Goal: Task Accomplishment & Management: Use online tool/utility

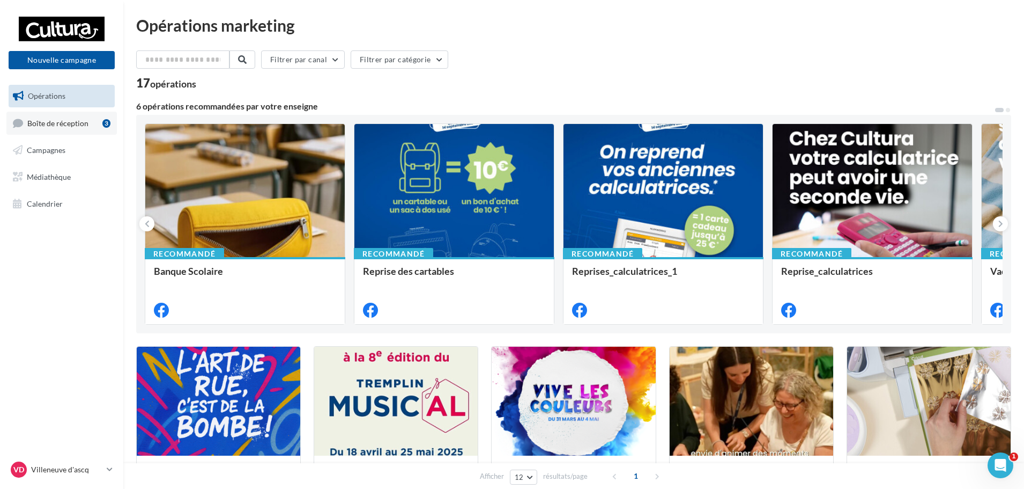
click at [53, 113] on link "Boîte de réception 3" at bounding box center [61, 123] width 110 height 23
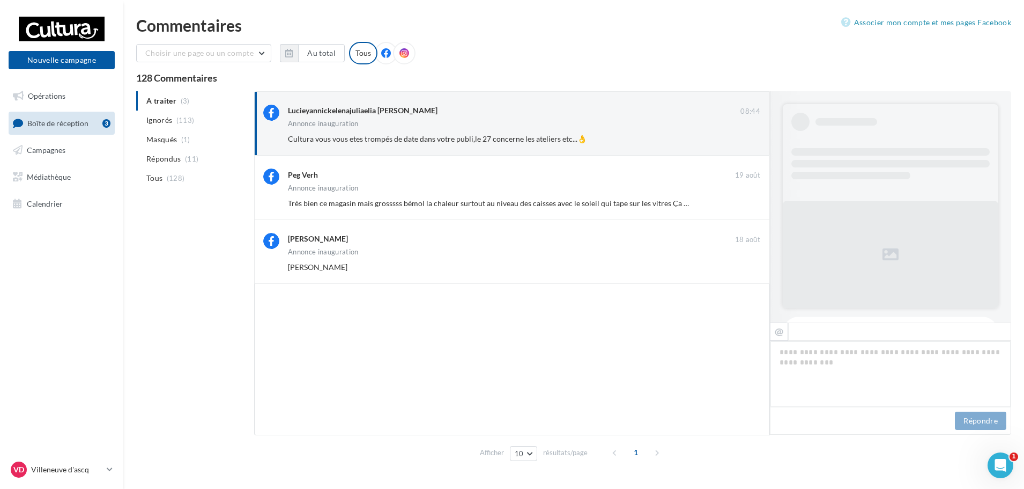
scroll to position [527, 0]
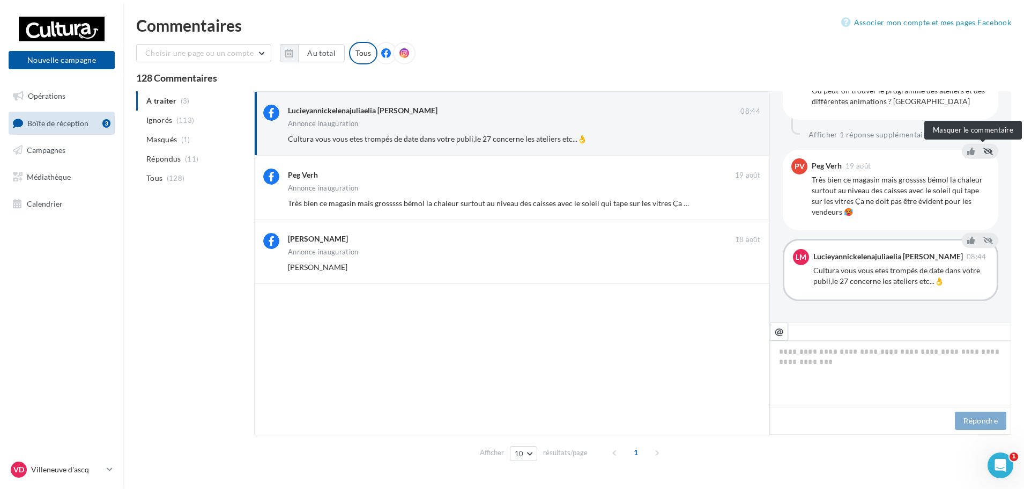
click at [984, 152] on icon at bounding box center [989, 151] width 10 height 8
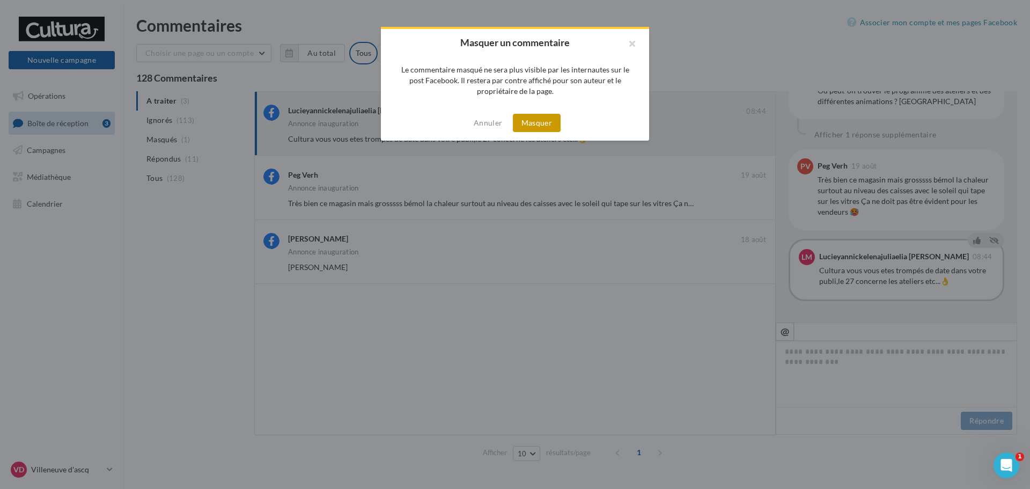
click at [545, 127] on button "Masquer" at bounding box center [537, 123] width 48 height 18
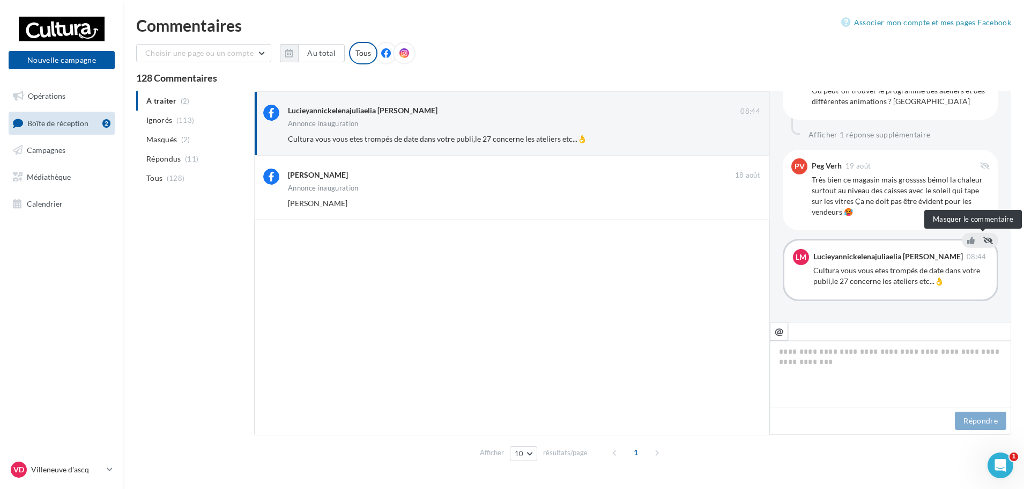
click at [984, 246] on button at bounding box center [988, 240] width 14 height 13
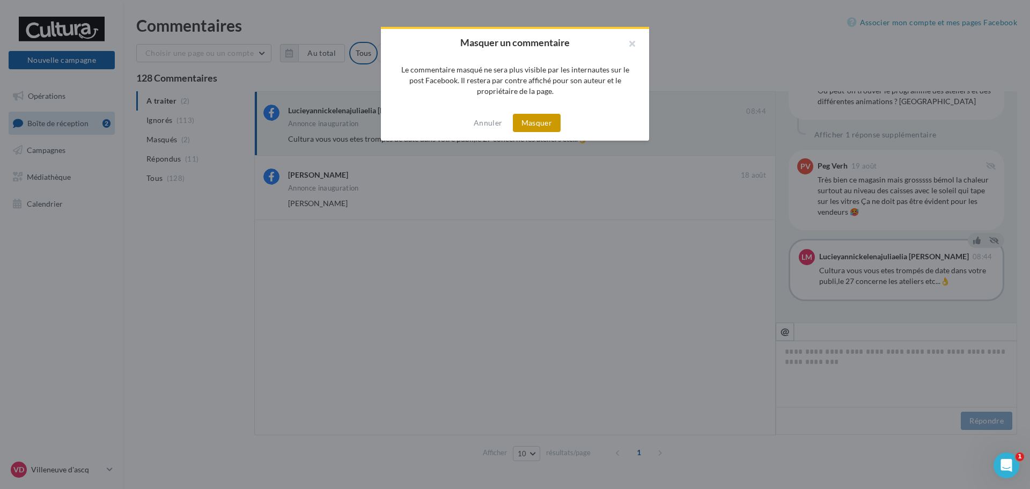
click at [520, 124] on button "Masquer" at bounding box center [537, 123] width 48 height 18
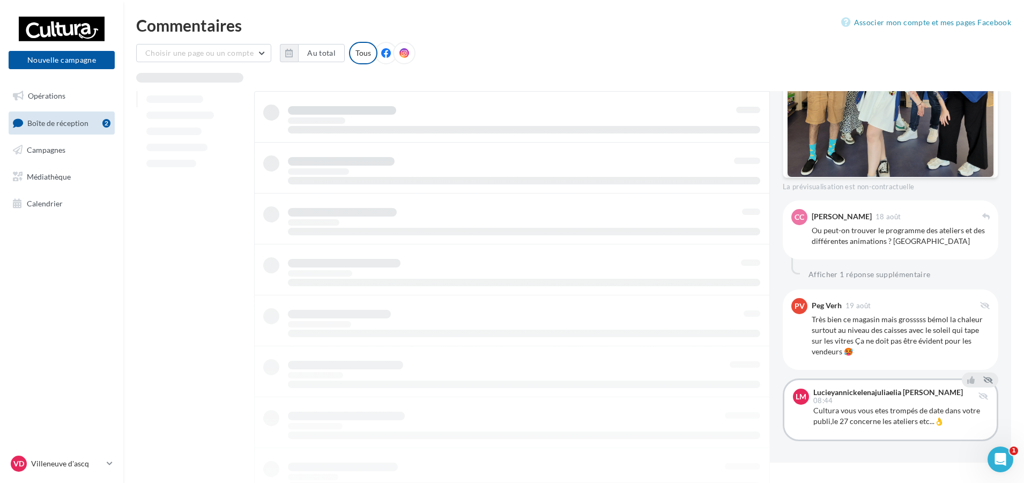
scroll to position [386, 0]
click at [63, 136] on ul "Opérations Boîte de réception 2 Campagnes Médiathèque Calendrier" at bounding box center [61, 149] width 115 height 138
click at [87, 147] on link "Campagnes" at bounding box center [61, 150] width 110 height 23
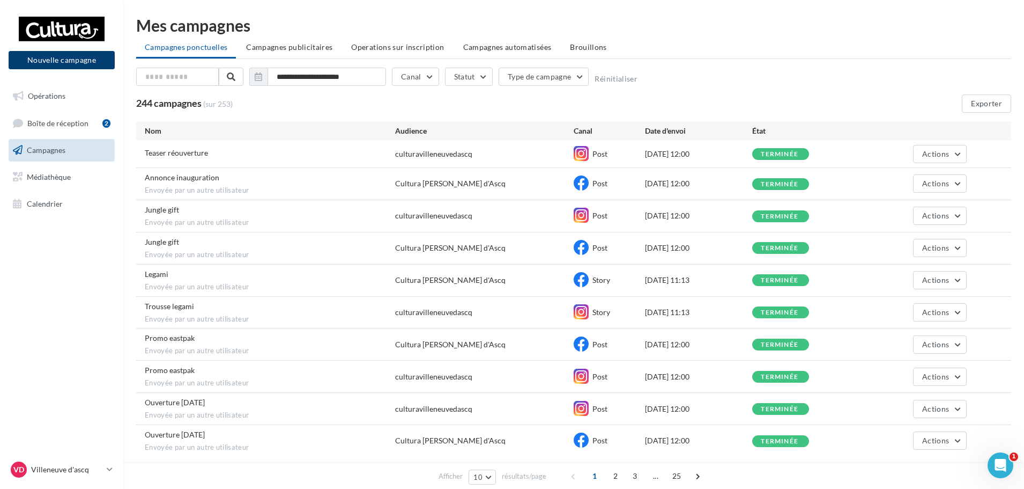
click at [78, 58] on button "Nouvelle campagne" at bounding box center [62, 60] width 106 height 18
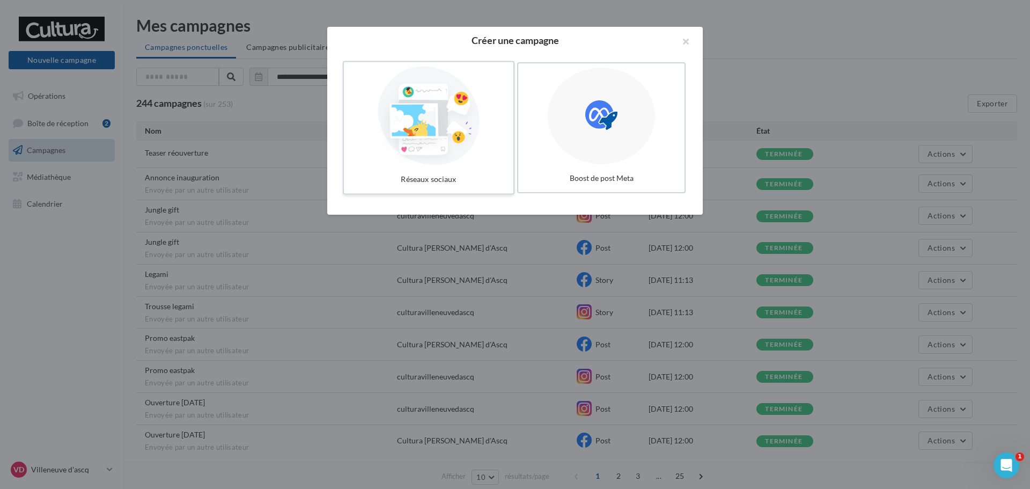
click at [435, 127] on div at bounding box center [428, 116] width 161 height 99
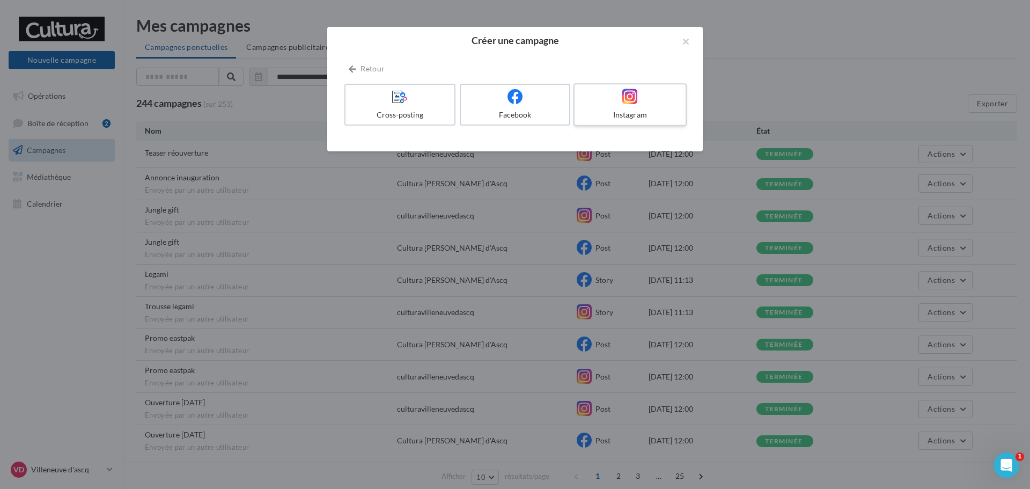
click at [668, 105] on div at bounding box center [630, 96] width 102 height 17
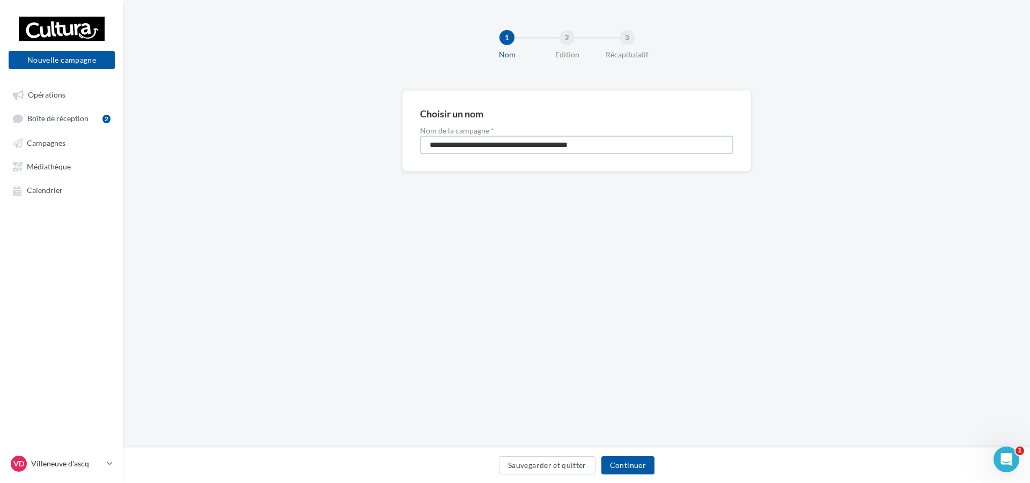
drag, startPoint x: 632, startPoint y: 144, endPoint x: 375, endPoint y: 144, distance: 256.9
click at [375, 144] on div "**********" at bounding box center [576, 148] width 906 height 116
type input "**********"
click at [638, 465] on button "Continuer" at bounding box center [627, 465] width 53 height 18
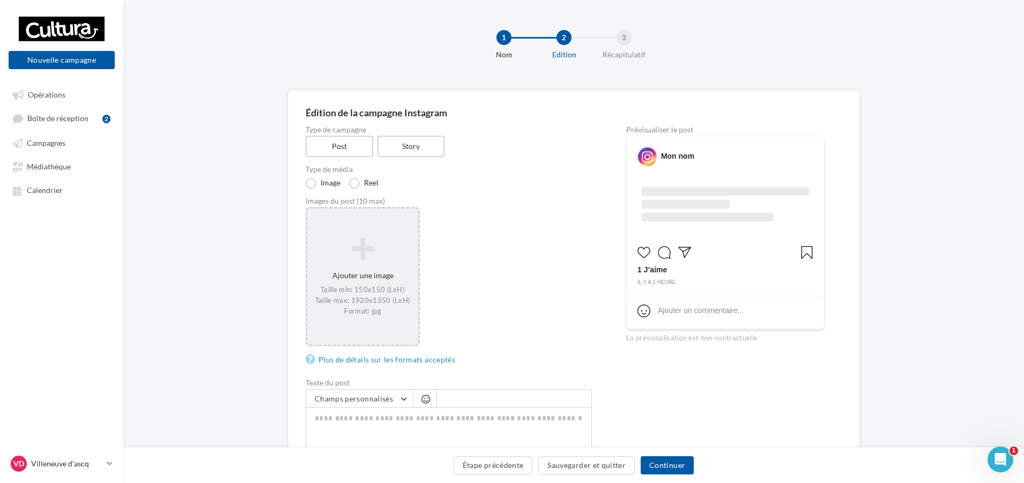
click at [366, 238] on icon at bounding box center [363, 249] width 102 height 26
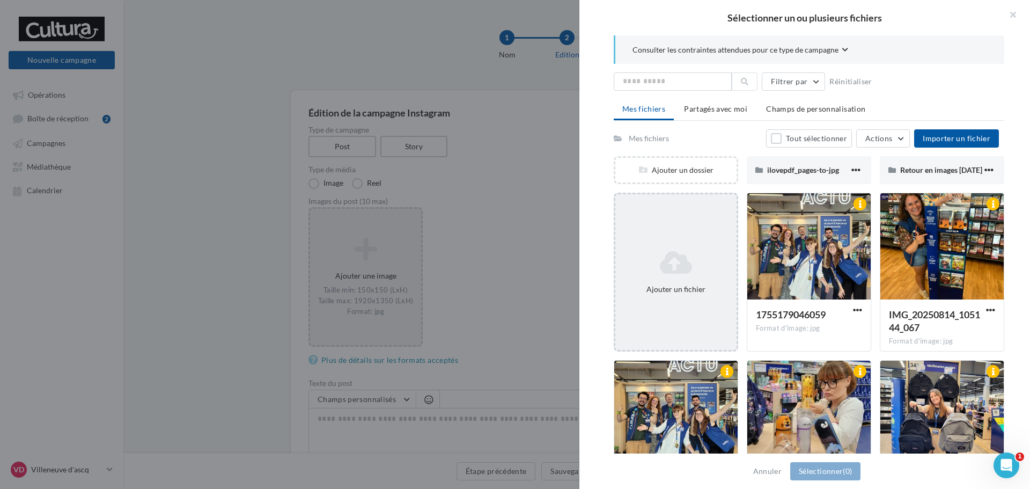
click at [689, 216] on div "Ajouter un fichier" at bounding box center [676, 272] width 124 height 159
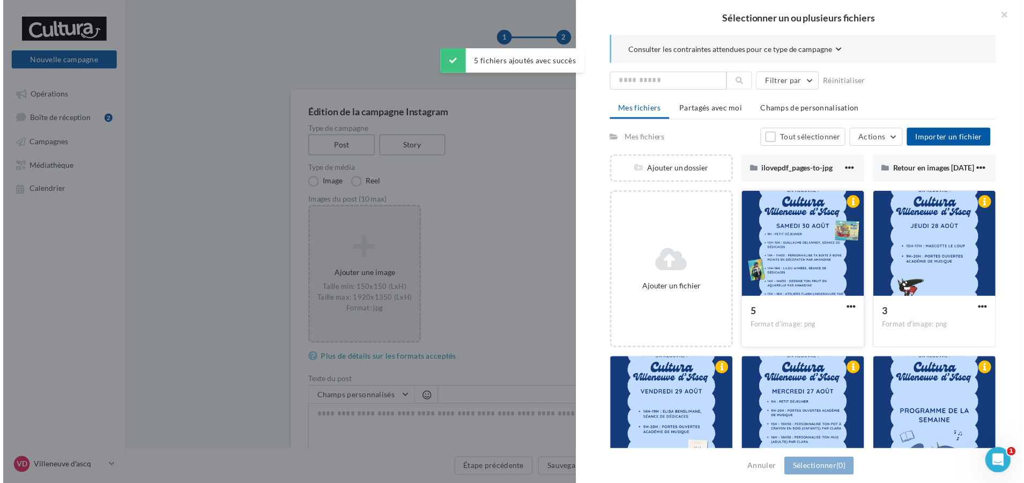
scroll to position [73, 0]
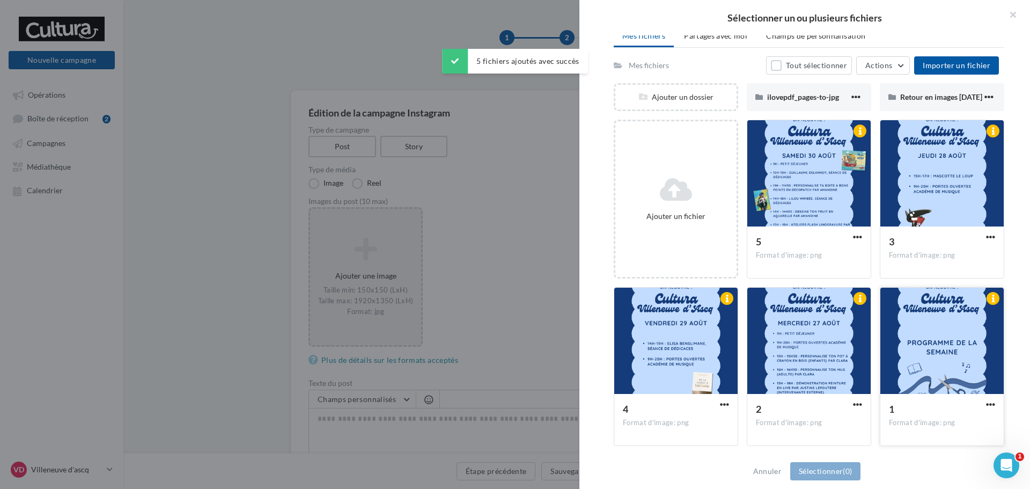
click at [930, 351] on div at bounding box center [941, 340] width 123 height 107
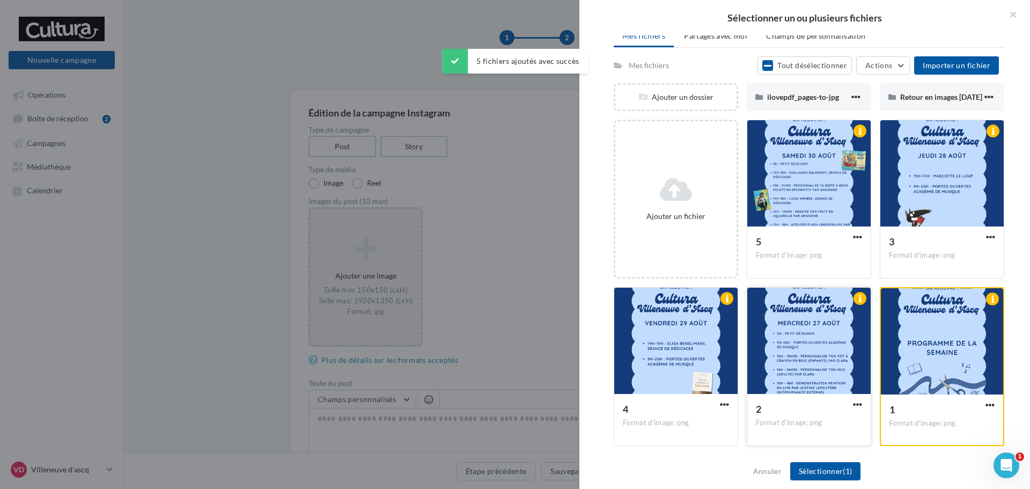
click at [826, 348] on div at bounding box center [808, 340] width 123 height 107
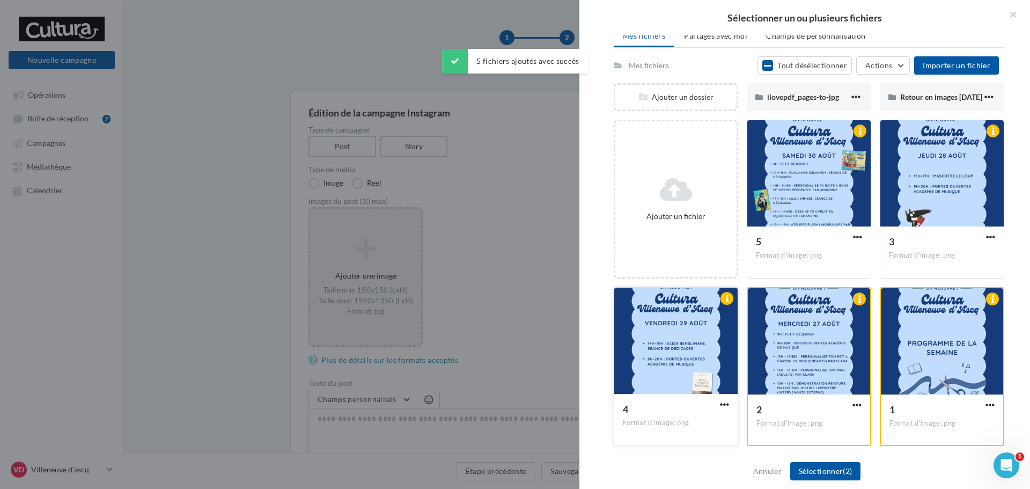
click at [694, 343] on div at bounding box center [675, 340] width 123 height 107
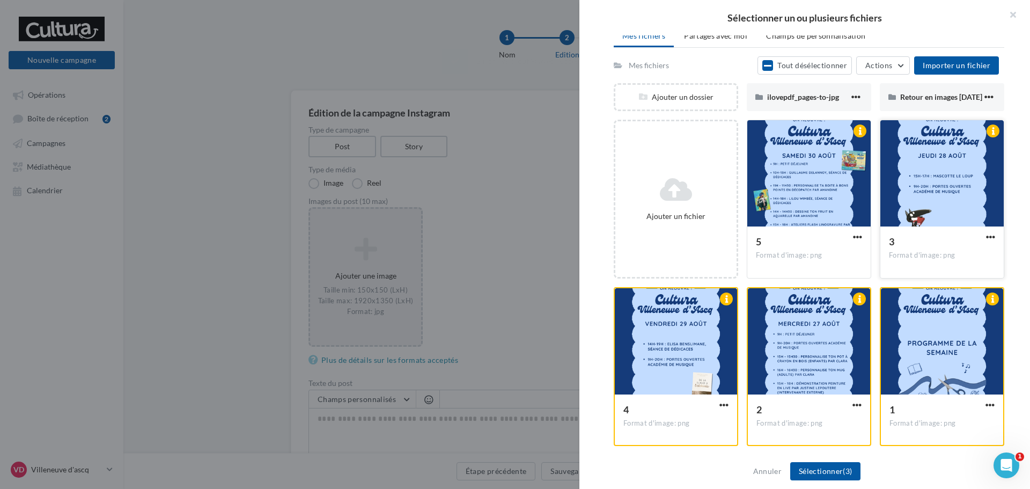
click at [960, 202] on div at bounding box center [941, 173] width 123 height 107
click at [806, 203] on div at bounding box center [808, 173] width 123 height 107
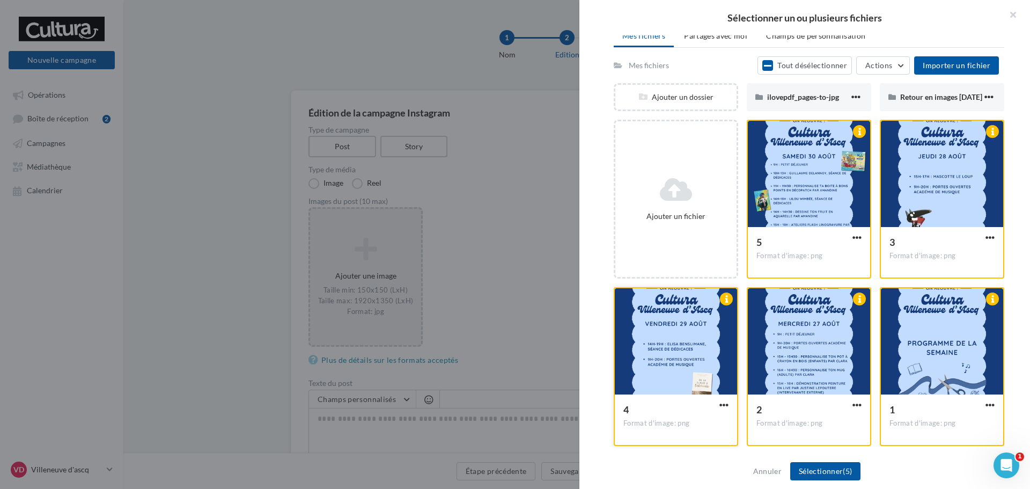
click at [700, 333] on div at bounding box center [676, 341] width 122 height 107
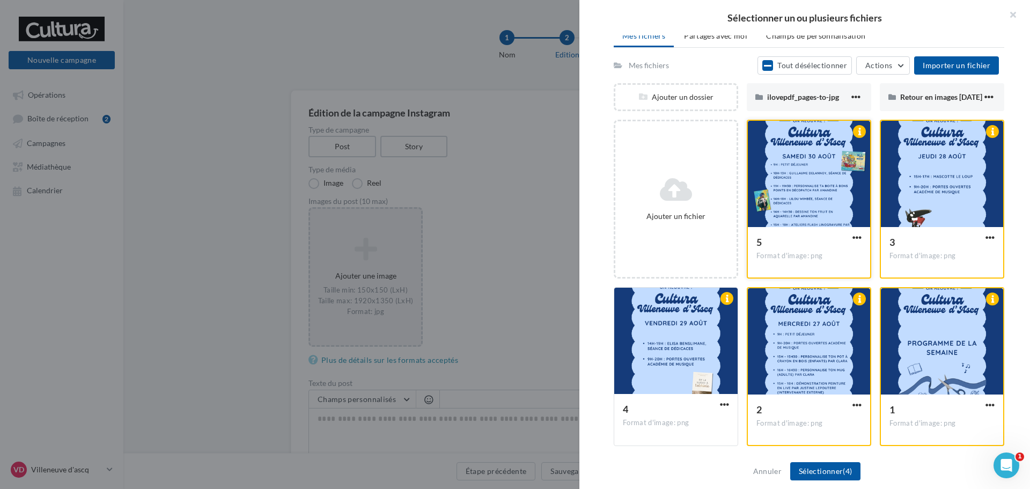
click at [847, 204] on div at bounding box center [809, 174] width 122 height 107
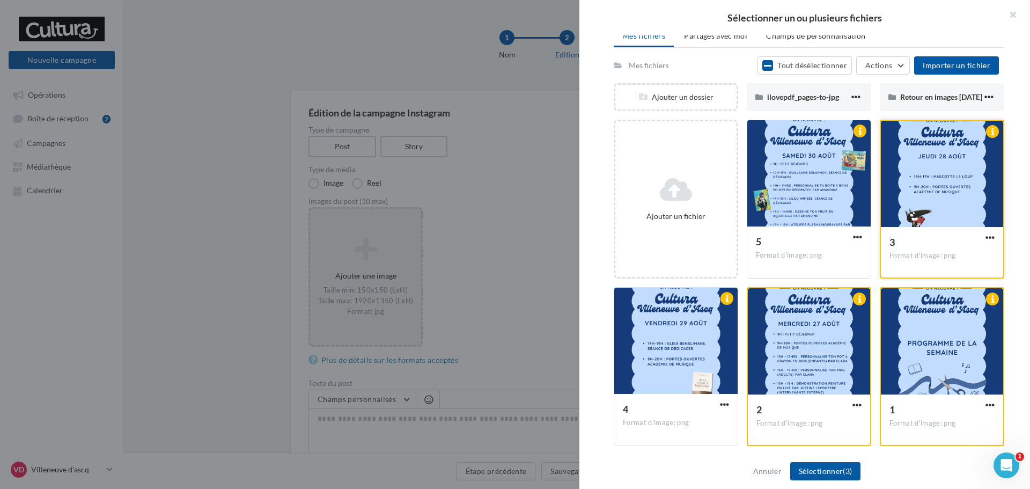
click at [901, 187] on div at bounding box center [942, 174] width 122 height 107
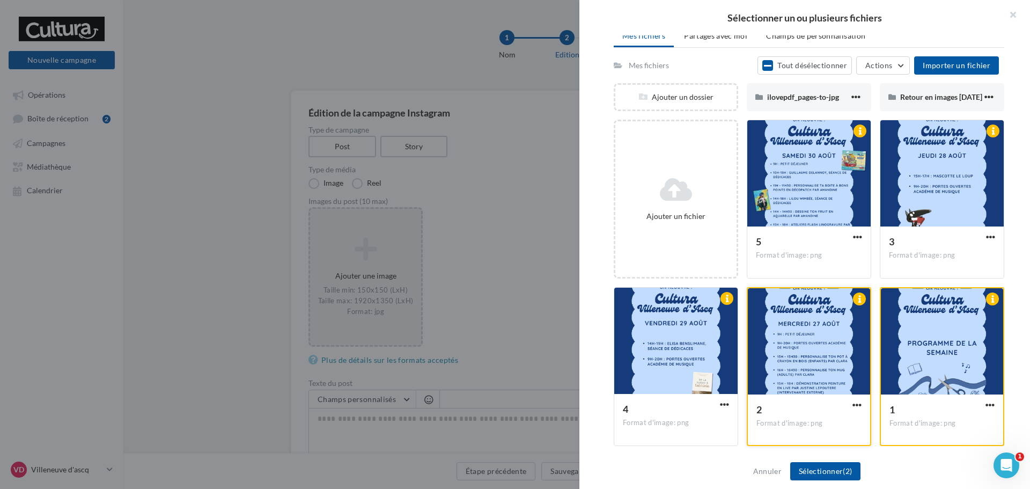
drag, startPoint x: 900, startPoint y: 327, endPoint x: 867, endPoint y: 331, distance: 34.0
click at [900, 328] on div at bounding box center [942, 341] width 122 height 107
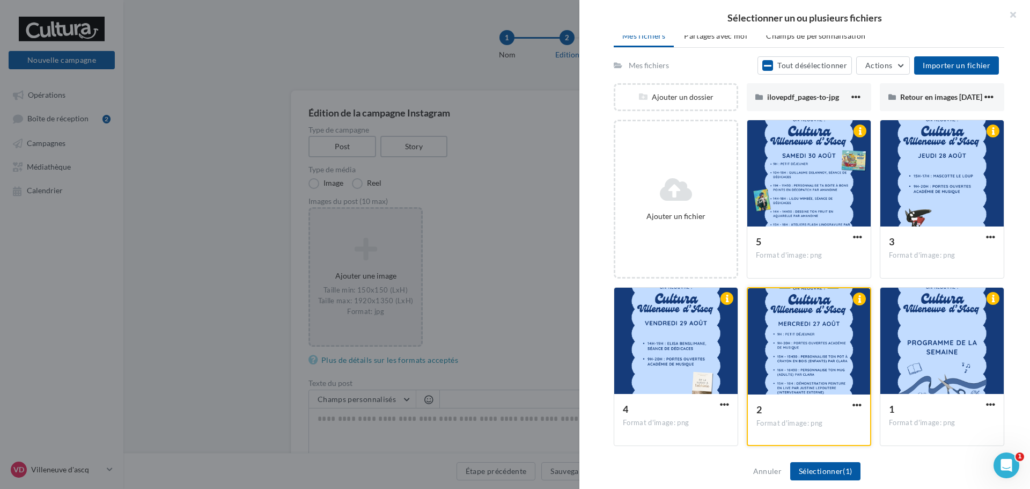
click at [800, 334] on div at bounding box center [809, 341] width 122 height 107
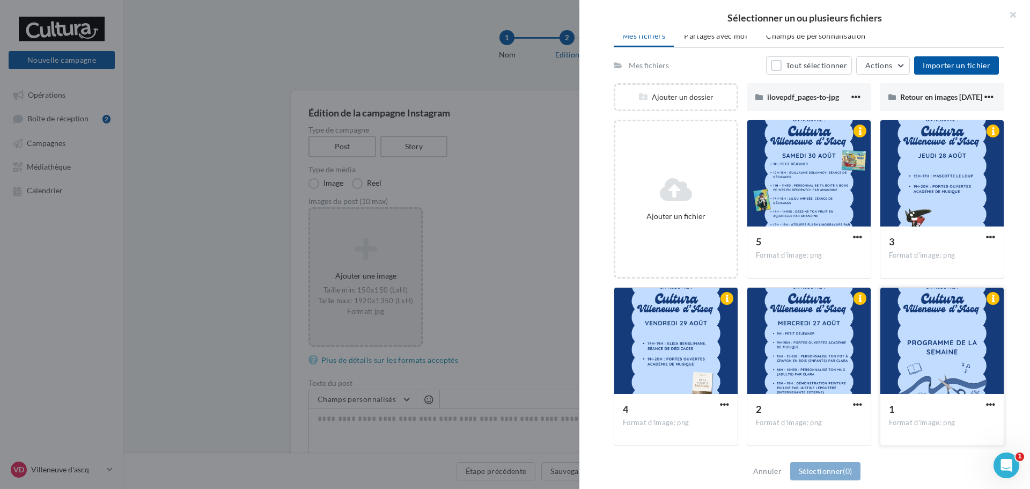
click at [903, 328] on div at bounding box center [941, 340] width 123 height 107
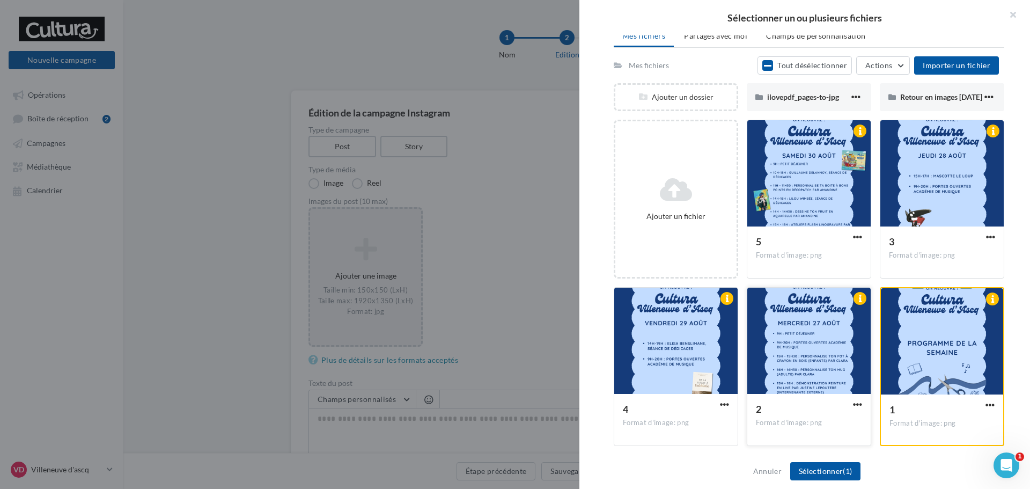
click at [793, 347] on div at bounding box center [808, 340] width 123 height 107
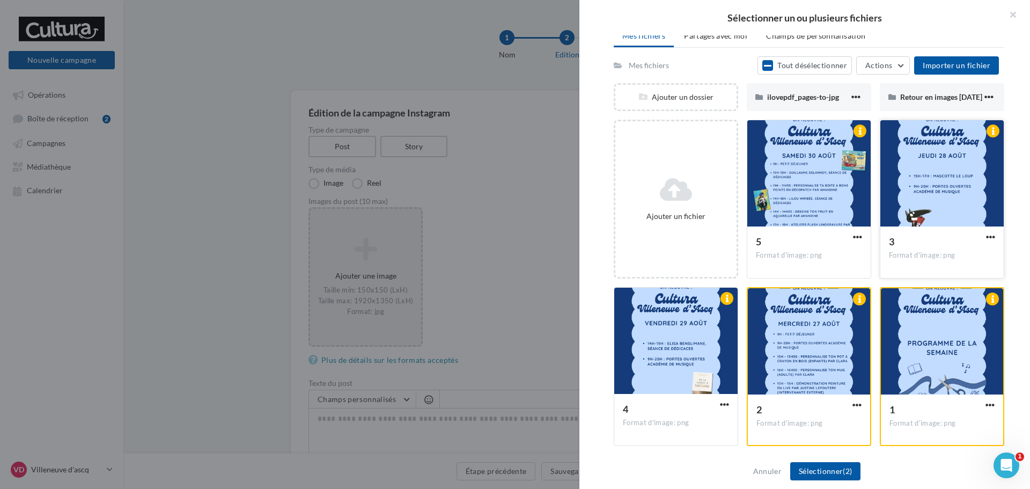
click at [906, 210] on div at bounding box center [941, 173] width 123 height 107
click at [680, 332] on div at bounding box center [675, 340] width 123 height 107
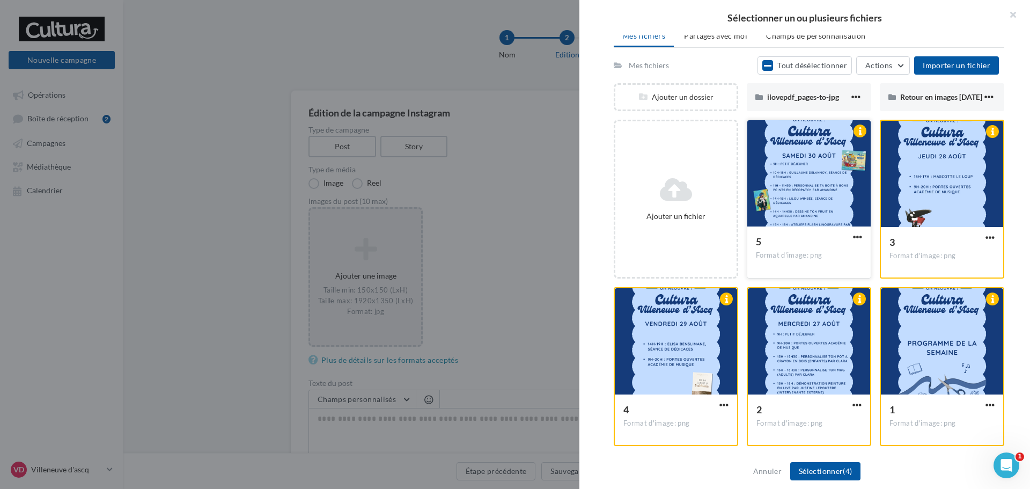
click at [789, 202] on div at bounding box center [808, 173] width 123 height 107
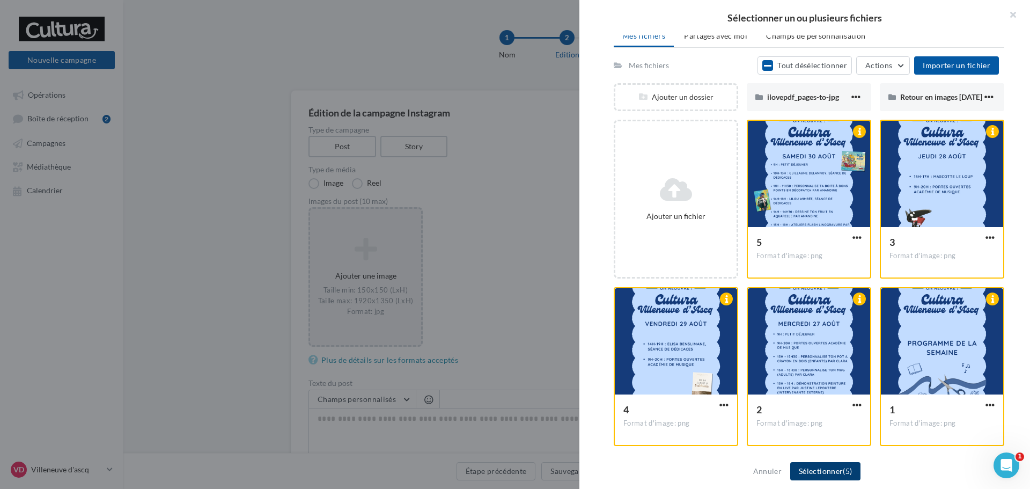
click at [832, 468] on button "Sélectionner (5)" at bounding box center [825, 471] width 70 height 18
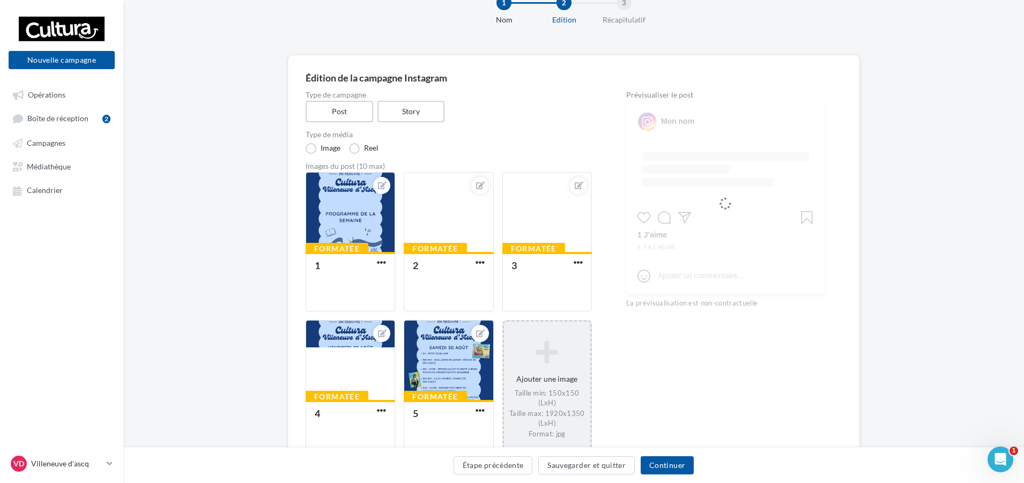
scroll to position [54, 0]
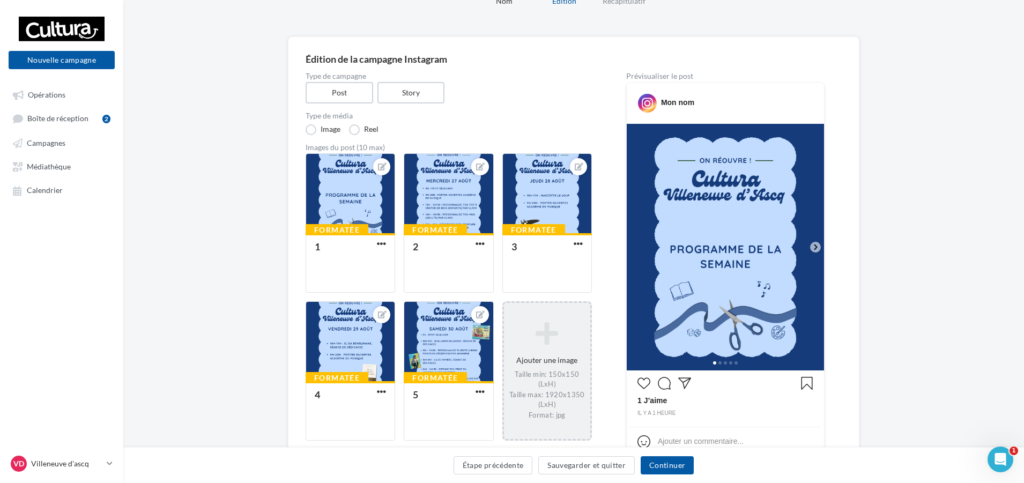
click at [816, 249] on icon at bounding box center [815, 247] width 3 height 5
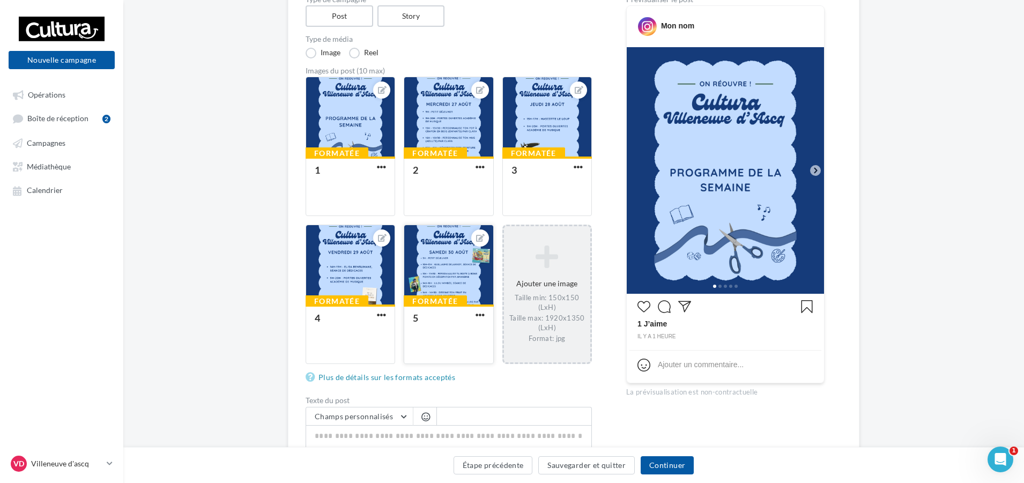
scroll to position [268, 0]
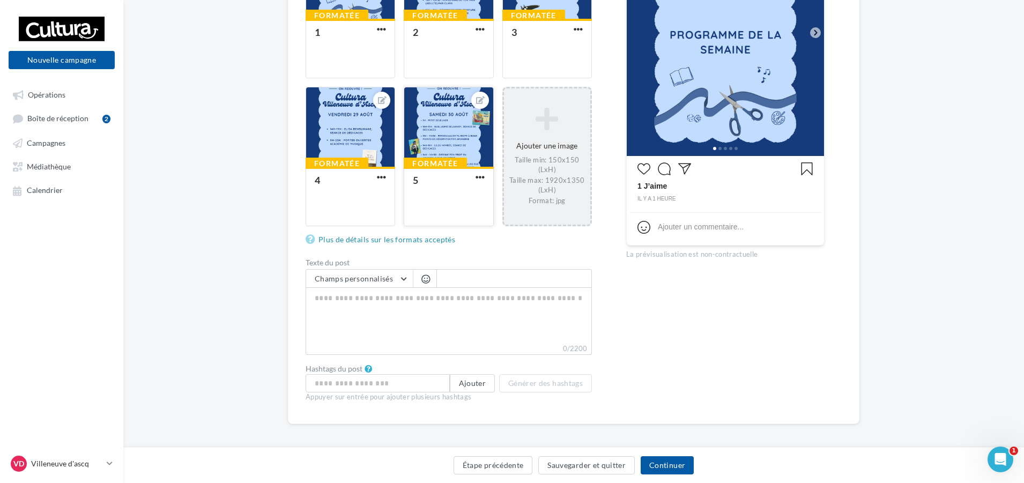
click at [478, 118] on div at bounding box center [448, 127] width 88 height 80
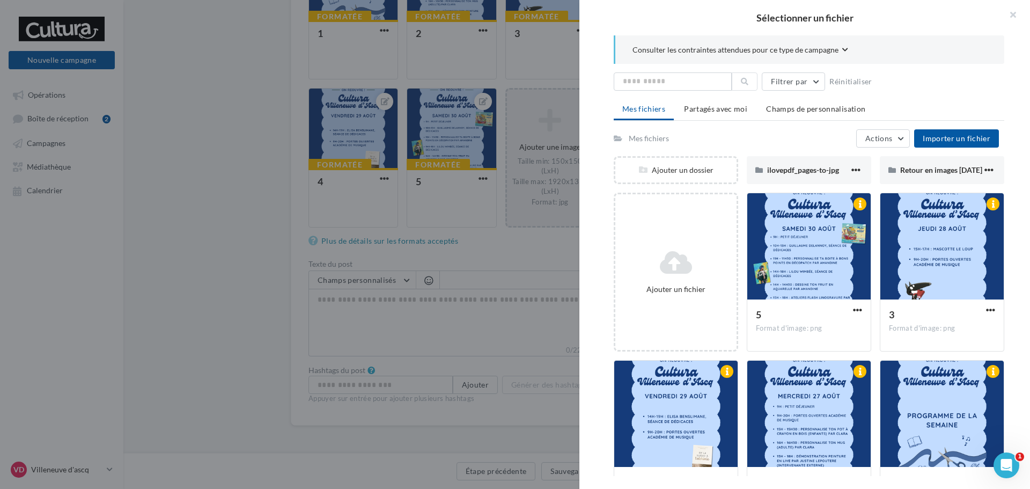
click at [442, 190] on div at bounding box center [515, 244] width 1030 height 489
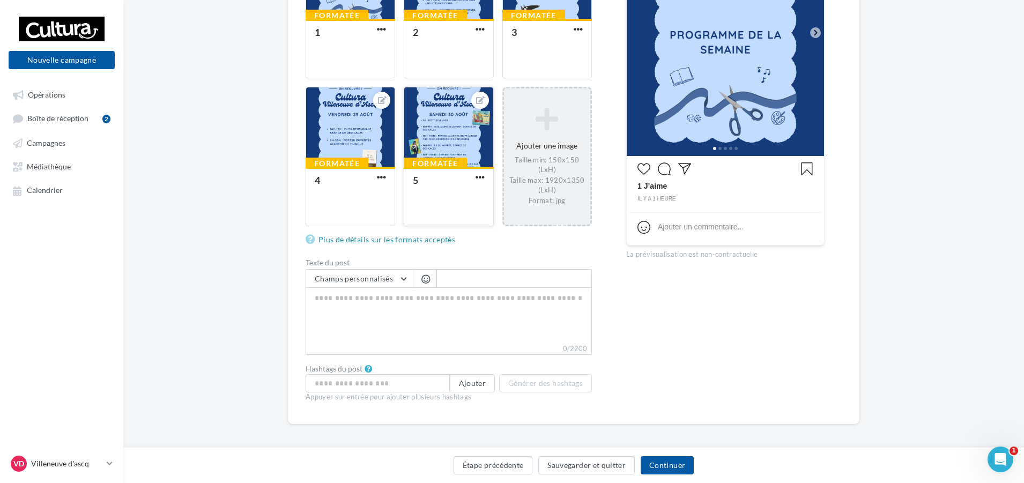
click at [485, 179] on button "button" at bounding box center [480, 178] width 13 height 11
click at [509, 238] on button "Ouvrir l'éditeur d'image" at bounding box center [530, 227] width 113 height 28
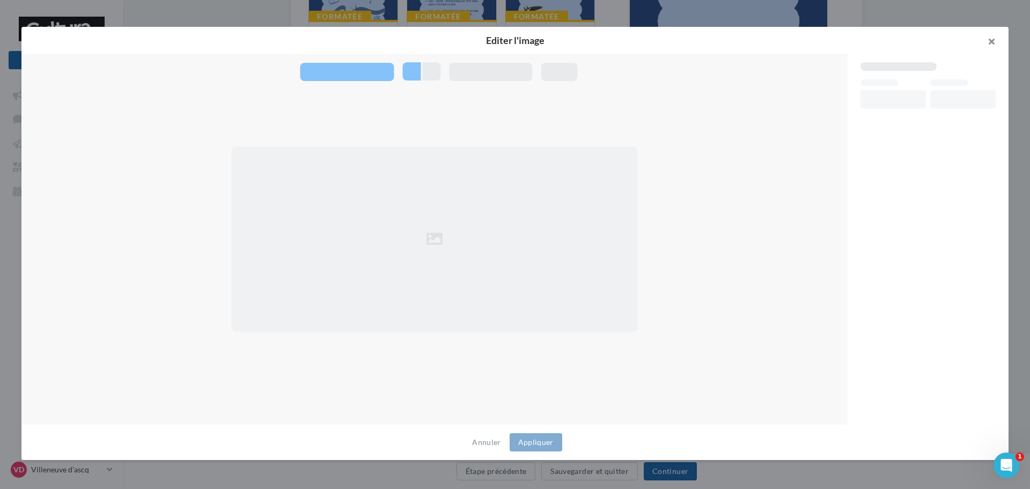
click at [999, 41] on button "button" at bounding box center [986, 43] width 43 height 32
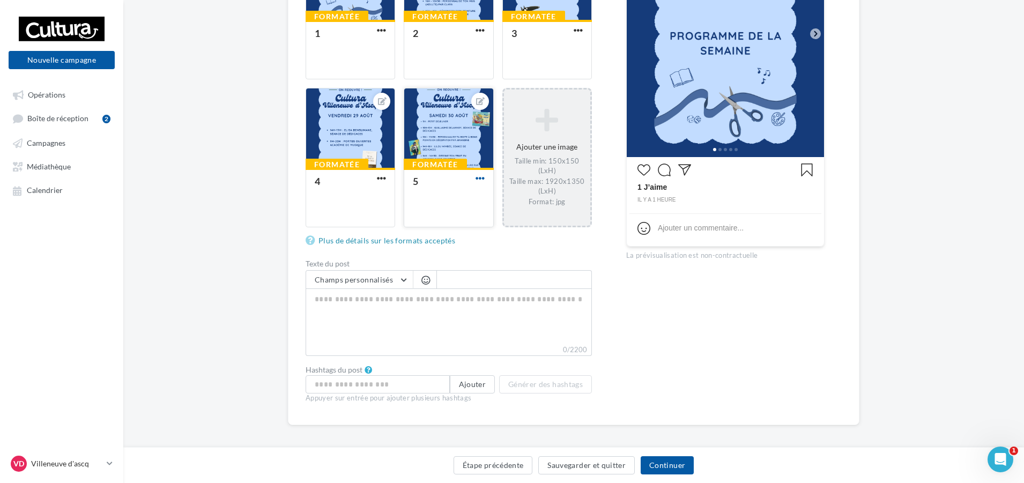
click at [476, 181] on span "button" at bounding box center [480, 178] width 9 height 9
click at [512, 250] on button "Supprimer" at bounding box center [530, 256] width 113 height 28
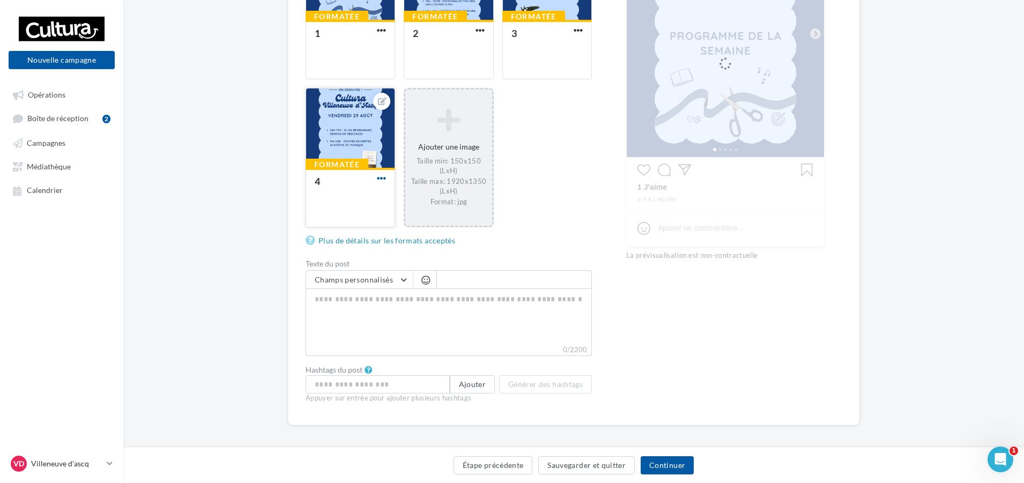
click at [380, 180] on span "button" at bounding box center [381, 178] width 9 height 9
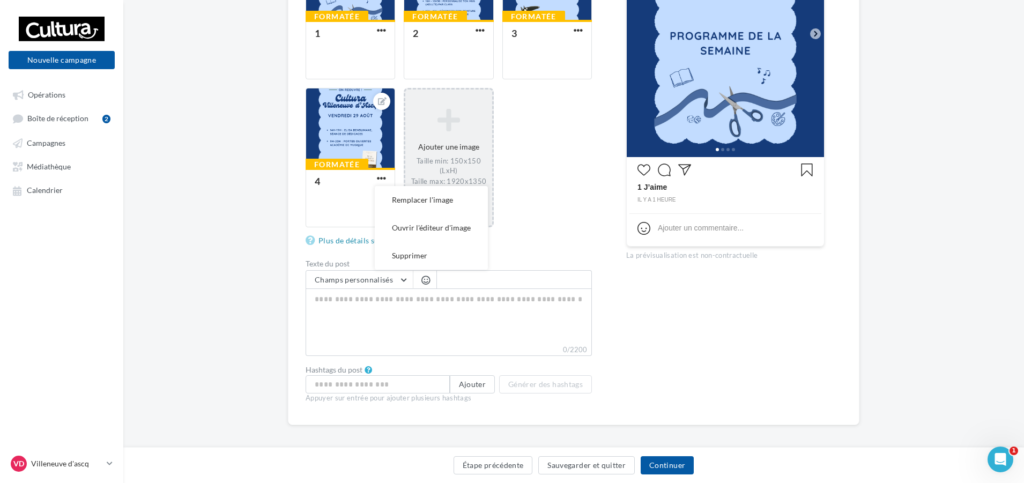
drag, startPoint x: 432, startPoint y: 254, endPoint x: 425, endPoint y: 255, distance: 7.0
click at [433, 259] on button "Supprimer" at bounding box center [431, 256] width 113 height 28
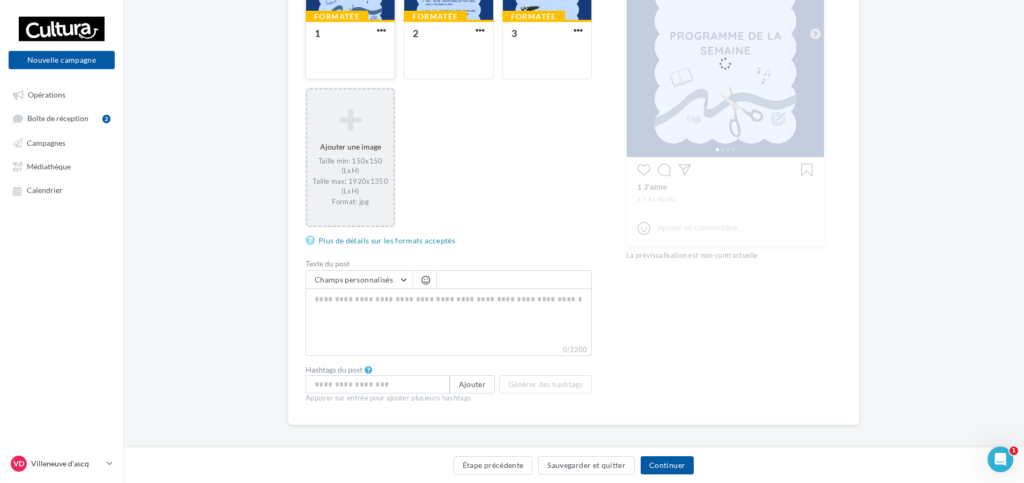
drag, startPoint x: 381, startPoint y: 29, endPoint x: 379, endPoint y: 35, distance: 6.3
click at [381, 29] on span "button" at bounding box center [381, 30] width 9 height 9
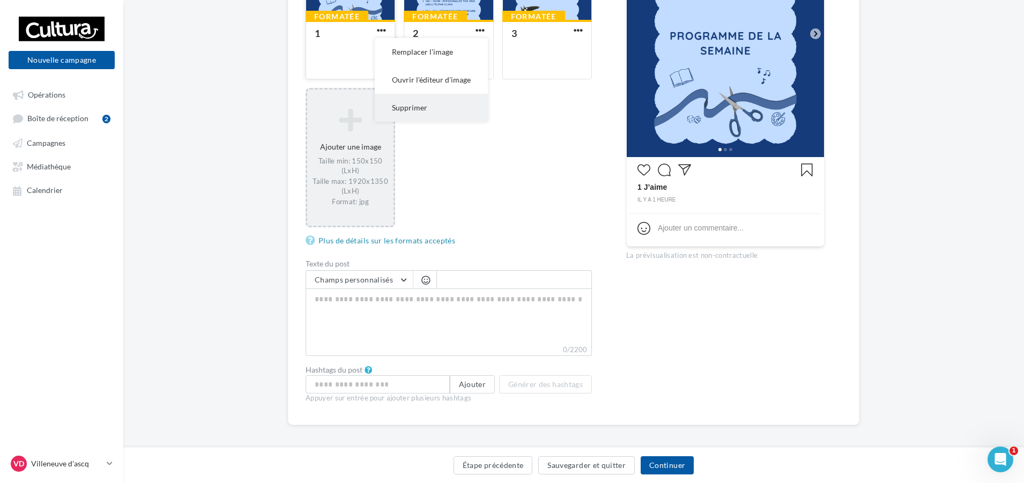
click at [417, 114] on button "Supprimer" at bounding box center [431, 108] width 113 height 28
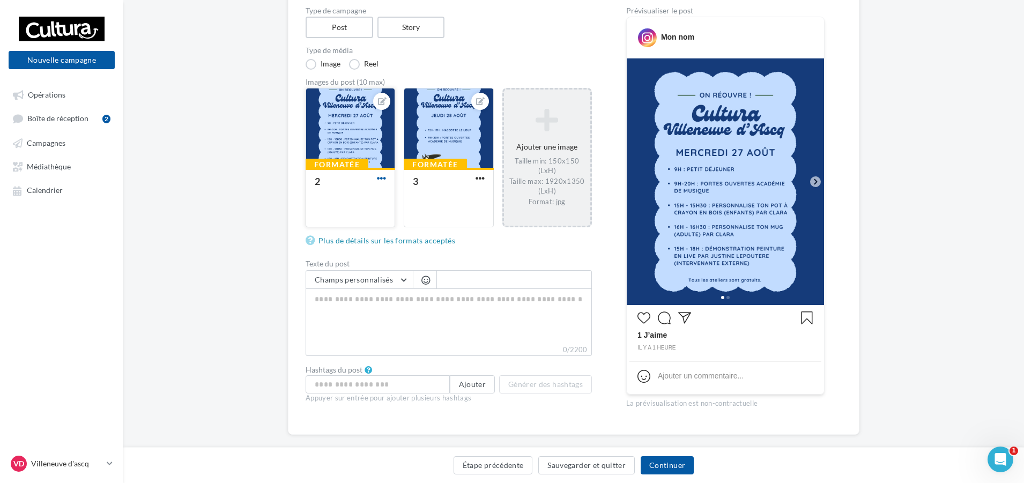
click at [385, 176] on div at bounding box center [381, 178] width 13 height 11
click at [379, 178] on span "button" at bounding box center [381, 178] width 9 height 9
click at [411, 255] on button "Supprimer" at bounding box center [431, 256] width 113 height 28
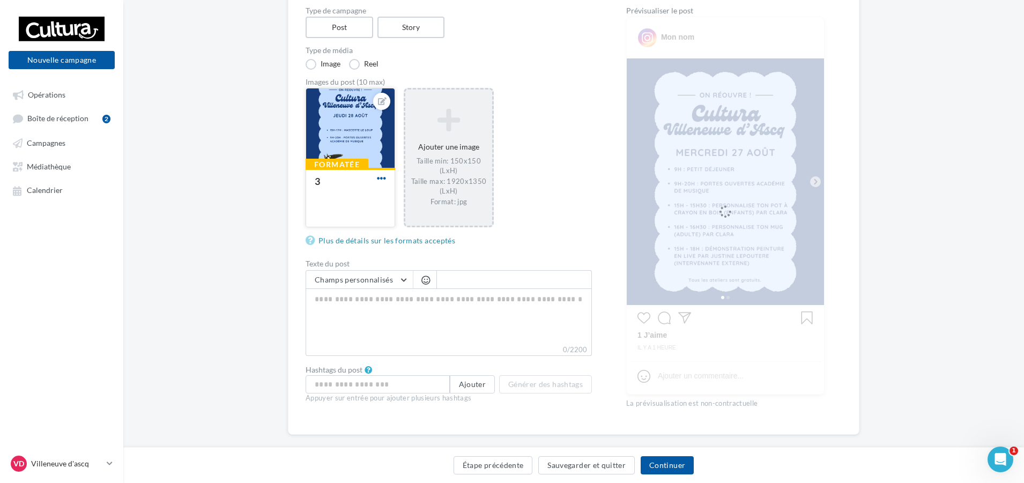
click at [379, 181] on span "button" at bounding box center [381, 178] width 9 height 9
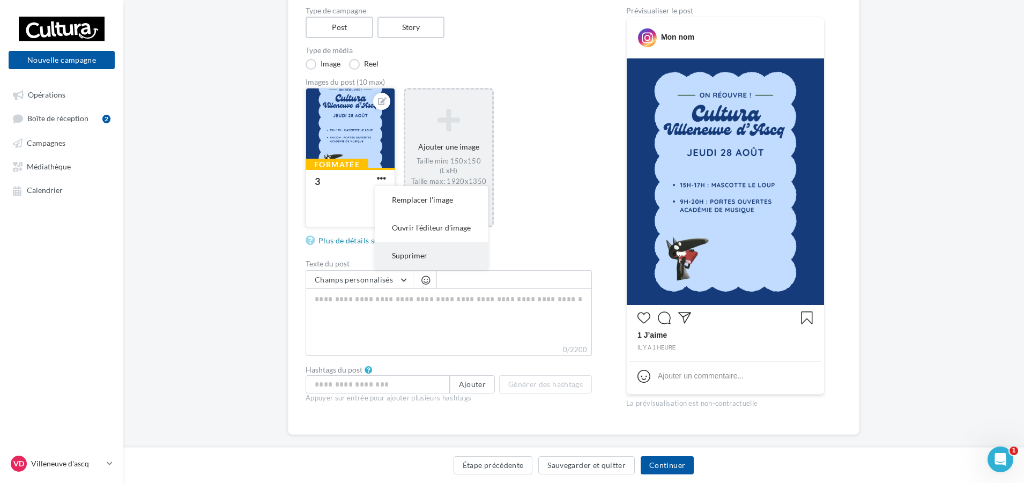
click at [417, 252] on button "Supprimer" at bounding box center [431, 256] width 113 height 28
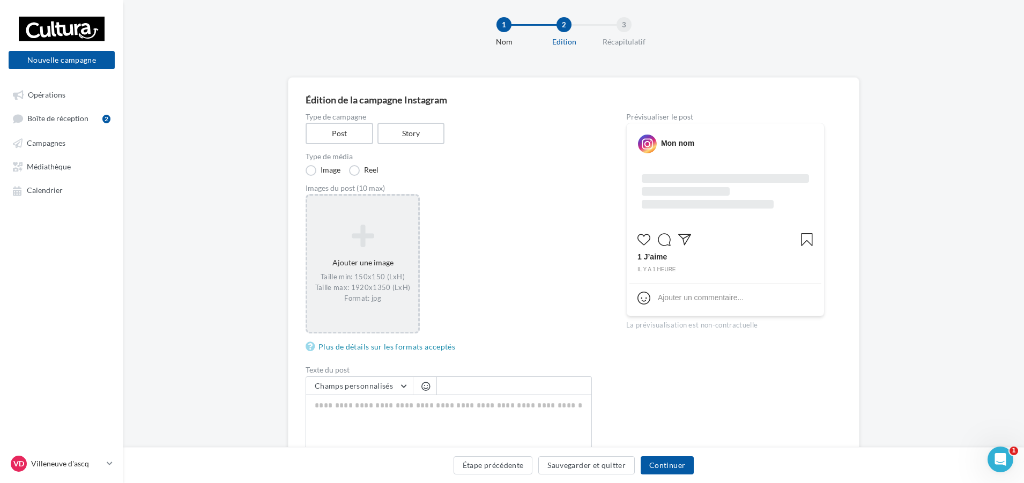
scroll to position [12, 0]
click at [347, 289] on div "Taille min: 150x150 (LxH) Taille max: 1920x1350 (LxH) Format: jpg" at bounding box center [363, 289] width 102 height 31
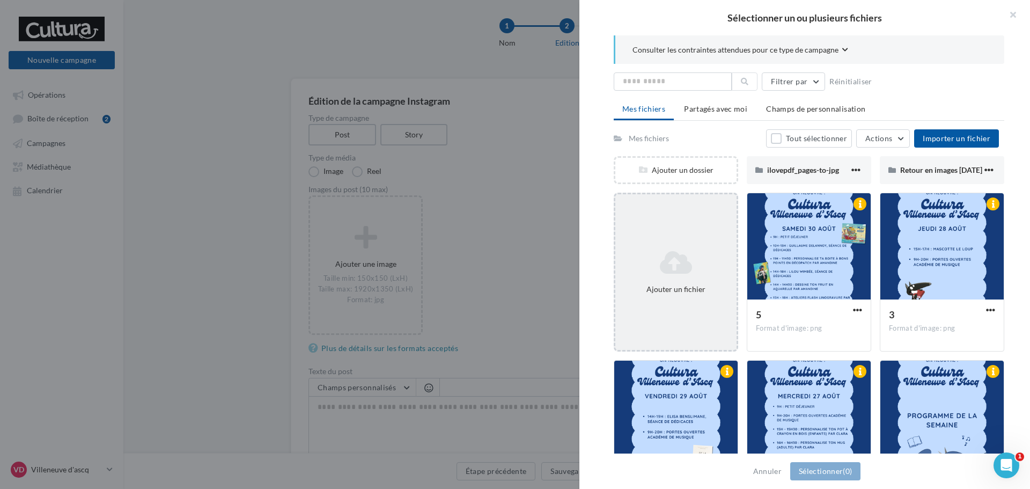
click at [710, 241] on div "Ajouter un fichier" at bounding box center [676, 272] width 124 height 159
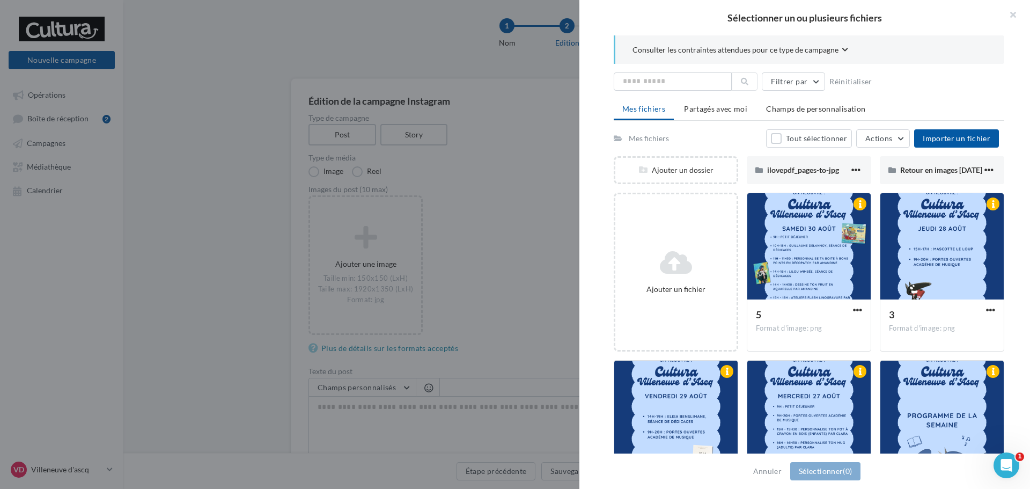
click at [477, 91] on div at bounding box center [515, 244] width 1030 height 489
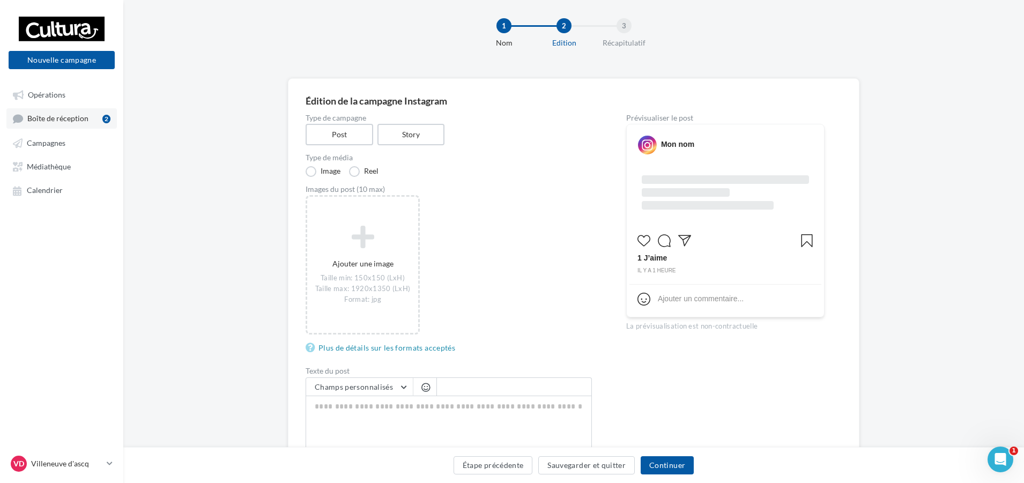
click at [27, 122] on link "Boîte de réception 2" at bounding box center [61, 118] width 110 height 20
